Goal: Task Accomplishment & Management: Manage account settings

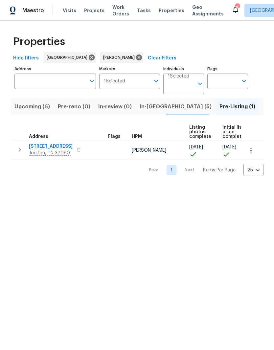
click at [58, 147] on span "[STREET_ADDRESS]" at bounding box center [51, 146] width 44 height 7
click at [152, 107] on span "In-[GEOGRAPHIC_DATA] (5)" at bounding box center [175, 106] width 72 height 9
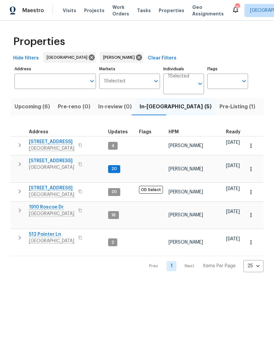
click at [62, 161] on span "[STREET_ADDRESS]" at bounding box center [51, 161] width 45 height 7
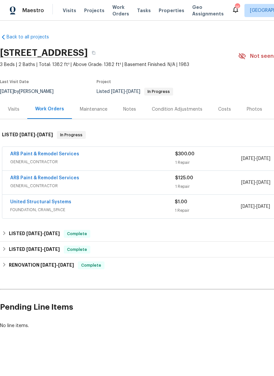
click at [52, 152] on link "ARB Paint & Remodel Services" at bounding box center [44, 154] width 69 height 5
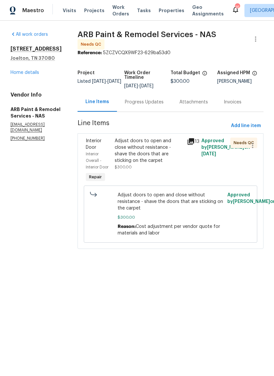
click at [140, 142] on div "Adjust doors to open and close without resistance - shave the doors that are st…" at bounding box center [149, 151] width 68 height 26
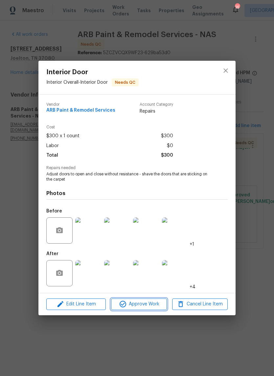
click at [150, 306] on span "Approve Work" at bounding box center [139, 304] width 52 height 8
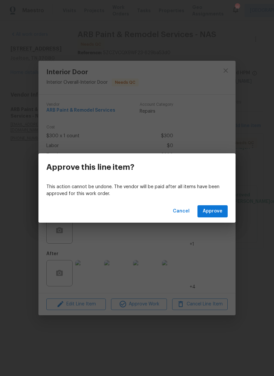
click at [219, 211] on span "Approve" at bounding box center [212, 211] width 20 height 8
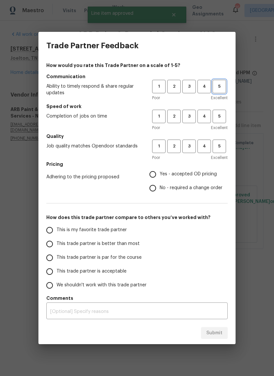
click at [220, 87] on span "5" at bounding box center [219, 87] width 12 height 8
click at [222, 116] on span "5" at bounding box center [219, 117] width 12 height 8
click at [221, 146] on span "5" at bounding box center [219, 146] width 12 height 8
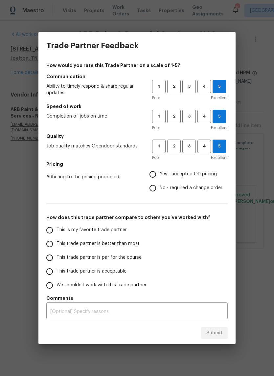
click at [156, 172] on input "Yes - accepted OD pricing" at bounding box center [153, 174] width 14 height 14
radio input "true"
click at [154, 188] on input "No - required a change order" at bounding box center [153, 188] width 14 height 14
radio input "true"
click at [53, 229] on input "This is my favorite trade partner" at bounding box center [50, 230] width 14 height 14
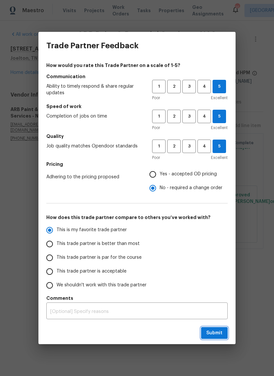
click at [215, 334] on span "Submit" at bounding box center [214, 333] width 16 height 8
radio input "true"
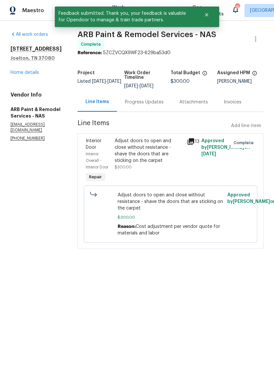
click at [32, 75] on link "Home details" at bounding box center [25, 72] width 29 height 5
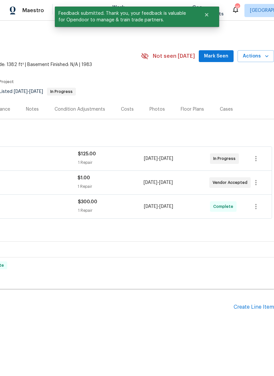
scroll to position [0, 97]
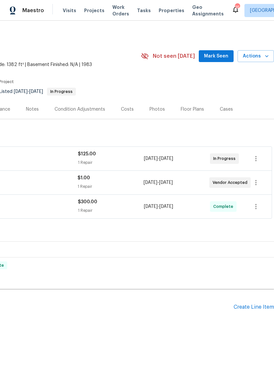
click at [220, 57] on span "Mark Seen" at bounding box center [216, 56] width 24 height 8
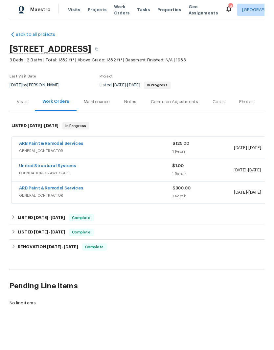
scroll to position [0, 0]
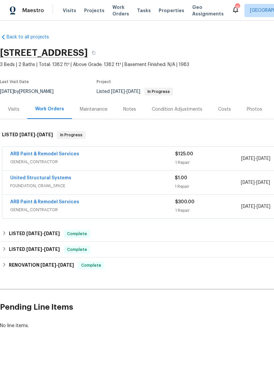
click at [131, 113] on div "Notes" at bounding box center [129, 108] width 29 height 19
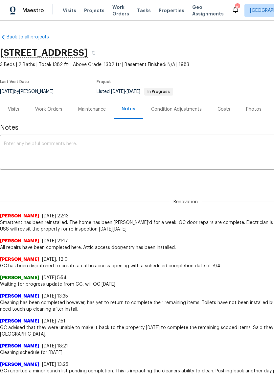
click at [54, 142] on textarea at bounding box center [185, 152] width 363 height 23
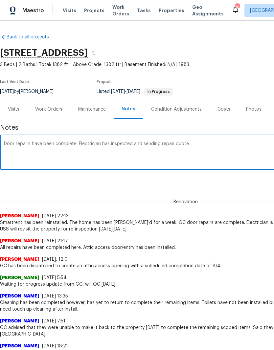
click at [174, 143] on textarea "Door repairs have been complete. Electrician has inspected and sending repair q…" at bounding box center [185, 152] width 363 height 23
click at [188, 145] on textarea "Door repairs have been complete. Electrician has inspected and sending quote" at bounding box center [185, 152] width 363 height 23
click at [163, 143] on textarea "Door repairs have been complete. Electrician has inspected and sending quote" at bounding box center [185, 152] width 363 height 23
click at [234, 148] on textarea "Door repairs have been complete. Electrician has inspected and sending inspecti…" at bounding box center [185, 152] width 363 height 23
click at [159, 146] on textarea "Door repairs have been complete. Electrician has inspected and sending inspecti…" at bounding box center [185, 152] width 363 height 23
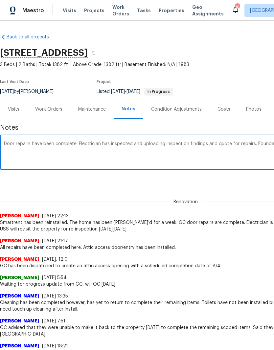
click at [76, 146] on textarea "Door repairs have been complete. Electrician has inspected and uploading inspec…" at bounding box center [185, 152] width 363 height 23
click at [17, 141] on textarea "Door repairs have been completed. Electrician has inspected and uploading inspe…" at bounding box center [185, 152] width 363 height 23
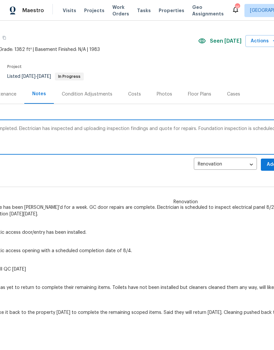
scroll to position [21, 93]
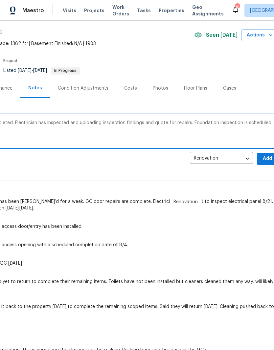
click at [80, 121] on textarea "Door adjustment repairs have been completed. Electrician has inspected and uplo…" at bounding box center [92, 131] width 363 height 23
click at [111, 123] on textarea "Door adjustment repairs have been completed. Electrician has inspected and will…" at bounding box center [92, 131] width 363 height 23
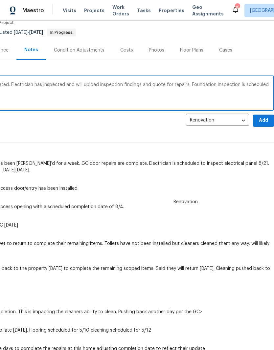
scroll to position [59, 97]
type textarea "Door adjustment repairs have been completed. Electrician has inspected and will…"
click at [265, 119] on span "Add" at bounding box center [263, 121] width 11 height 8
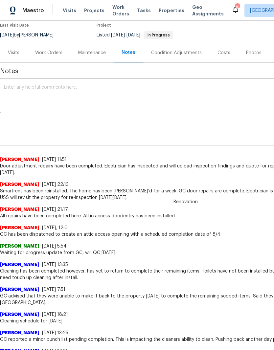
scroll to position [56, 0]
click at [53, 53] on div "Work Orders" at bounding box center [48, 53] width 27 height 7
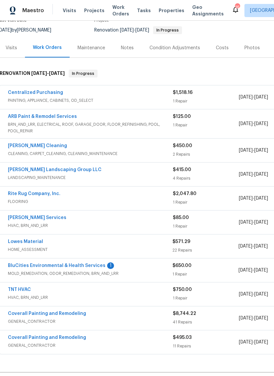
scroll to position [105, 6]
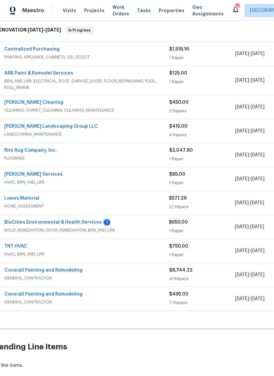
click at [87, 223] on link "BluCities Environmental & Health Services" at bounding box center [52, 222] width 97 height 5
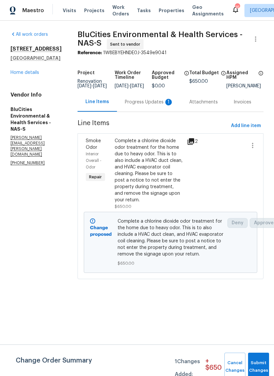
click at [149, 104] on div "Progress Updates 1" at bounding box center [149, 102] width 49 height 7
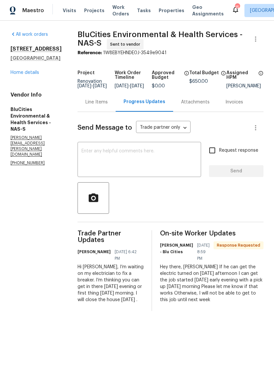
click at [95, 105] on div "Line Items" at bounding box center [96, 102] width 22 height 7
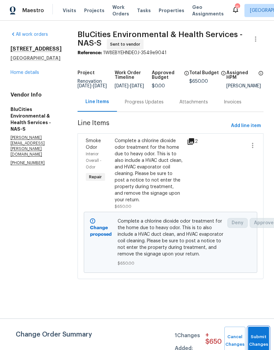
click at [261, 336] on button "Submit Changes" at bounding box center [258, 341] width 21 height 28
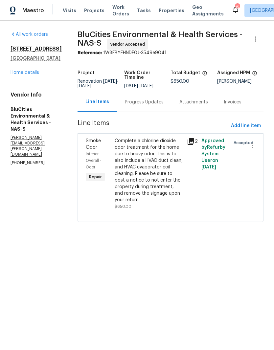
click at [33, 73] on link "Home details" at bounding box center [25, 72] width 29 height 5
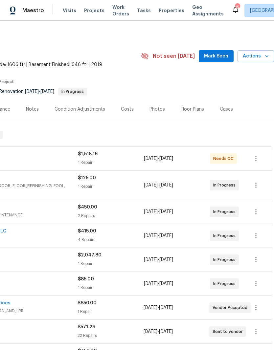
scroll to position [0, 97]
click at [223, 56] on span "Mark Seen" at bounding box center [216, 56] width 24 height 8
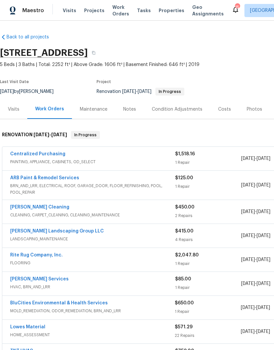
scroll to position [0, 0]
